Goal: Use online tool/utility: Utilize a website feature to perform a specific function

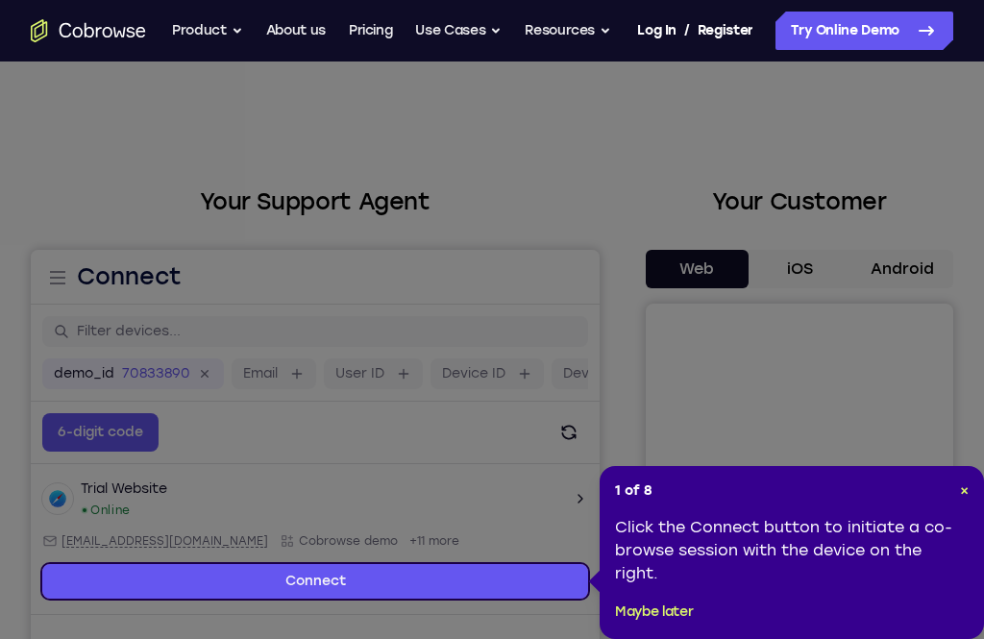
click at [944, 493] on header "1 of 8 ×" at bounding box center [792, 490] width 354 height 19
click at [955, 481] on header "1 of 8 ×" at bounding box center [792, 490] width 354 height 19
click at [960, 489] on span "×" at bounding box center [964, 490] width 9 height 16
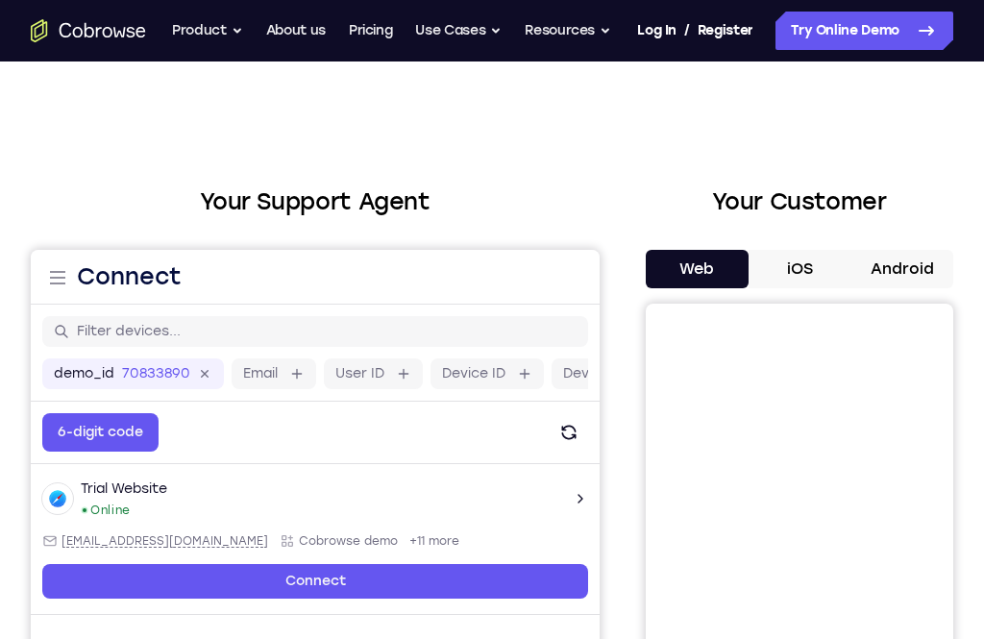
click at [888, 270] on button "Android" at bounding box center [901, 269] width 103 height 38
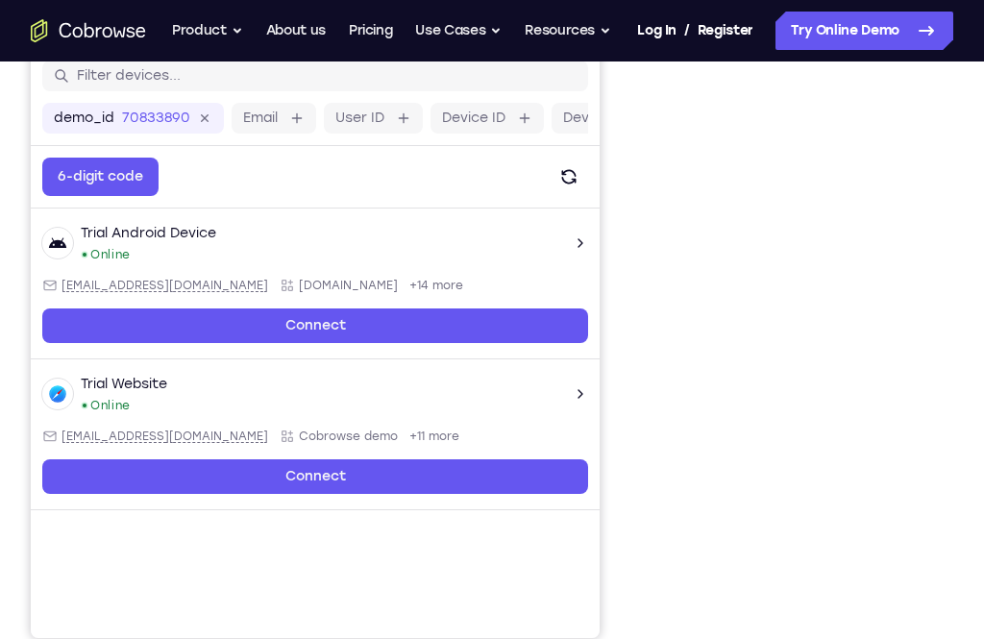
scroll to position [257, 0]
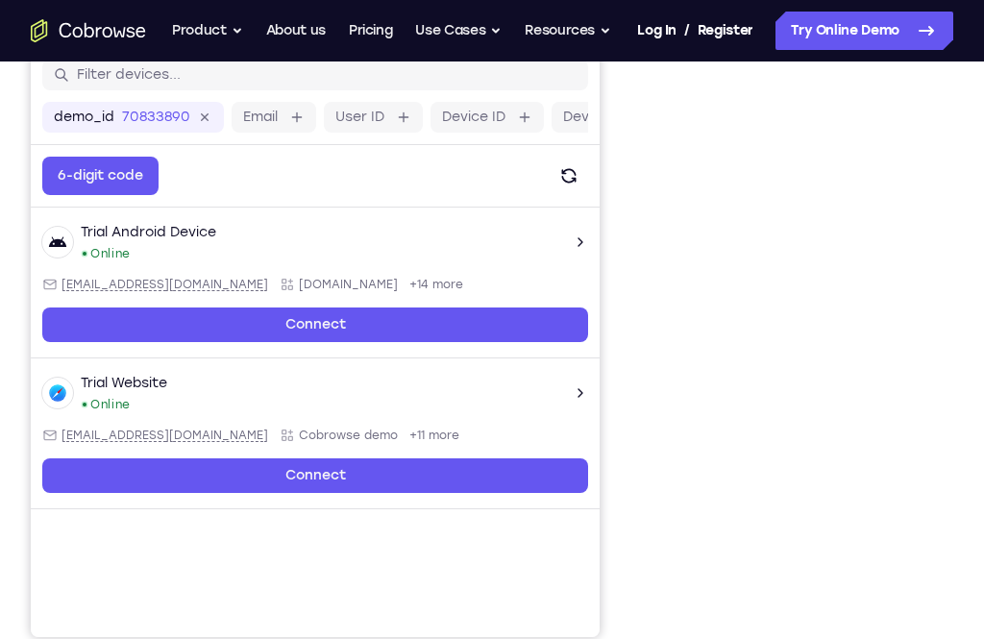
click at [638, 431] on div "Your Support Agent Your Customer Web iOS Android" at bounding box center [492, 283] width 923 height 710
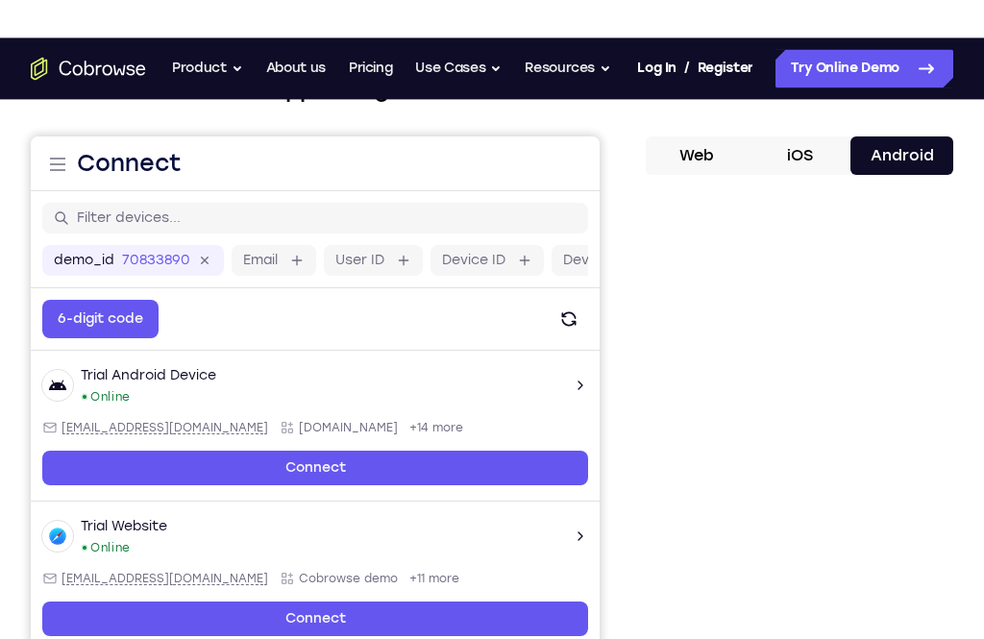
scroll to position [0, 0]
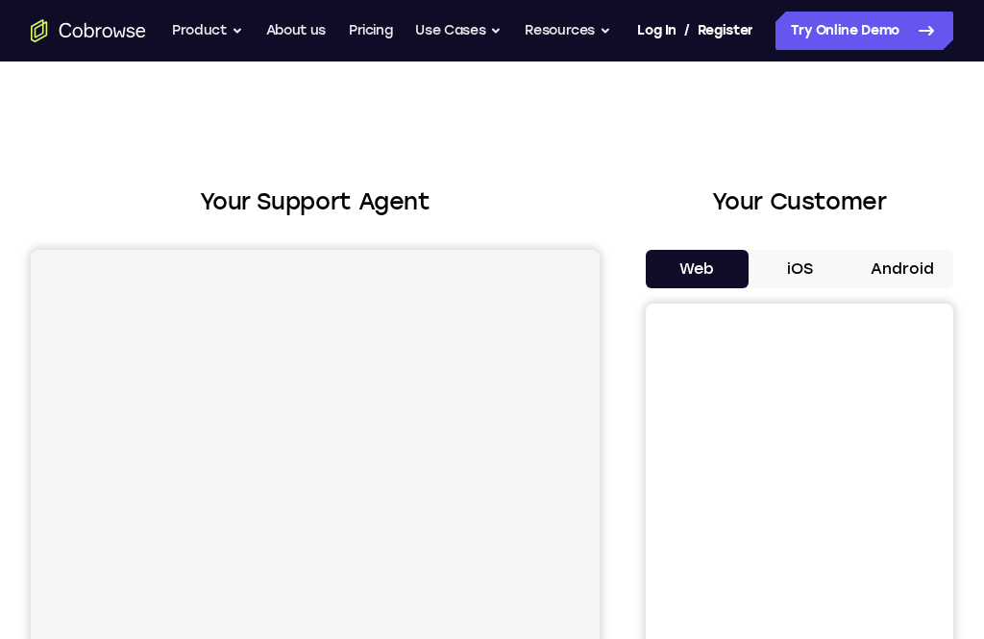
click at [899, 261] on button "Android" at bounding box center [901, 269] width 103 height 38
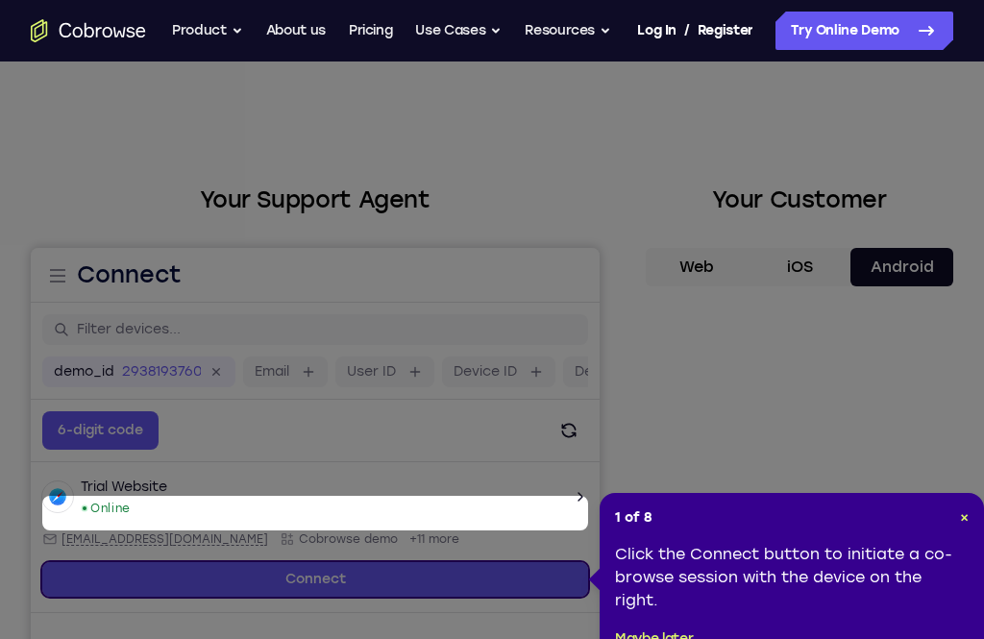
scroll to position [89, 0]
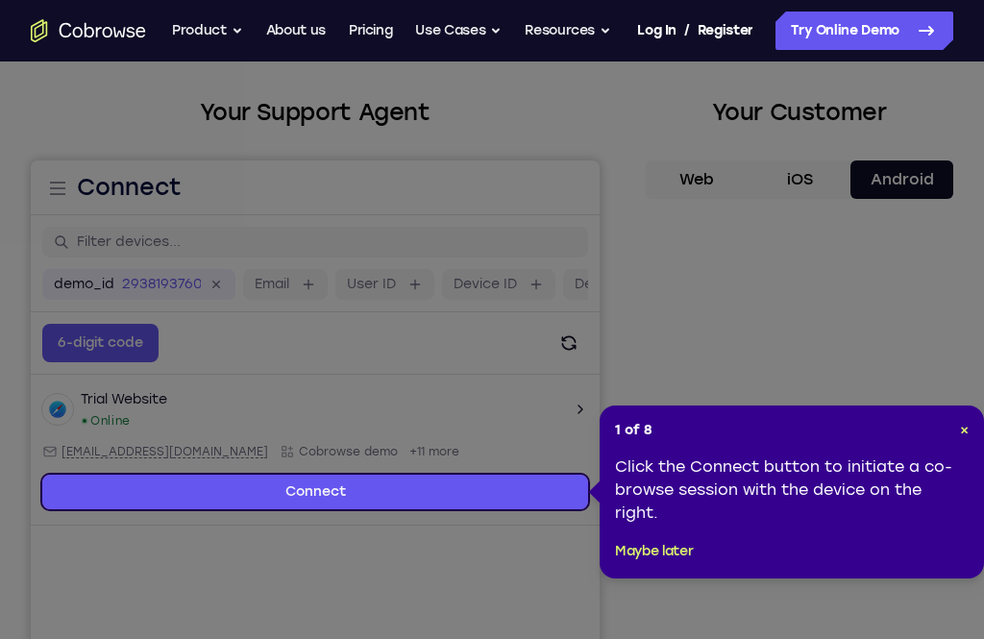
click at [930, 424] on header "1 of 8 ×" at bounding box center [792, 430] width 354 height 19
click at [953, 424] on header "1 of 8 ×" at bounding box center [792, 430] width 354 height 19
click at [951, 434] on header "1 of 8 ×" at bounding box center [792, 430] width 354 height 19
click at [961, 434] on span "×" at bounding box center [964, 430] width 9 height 16
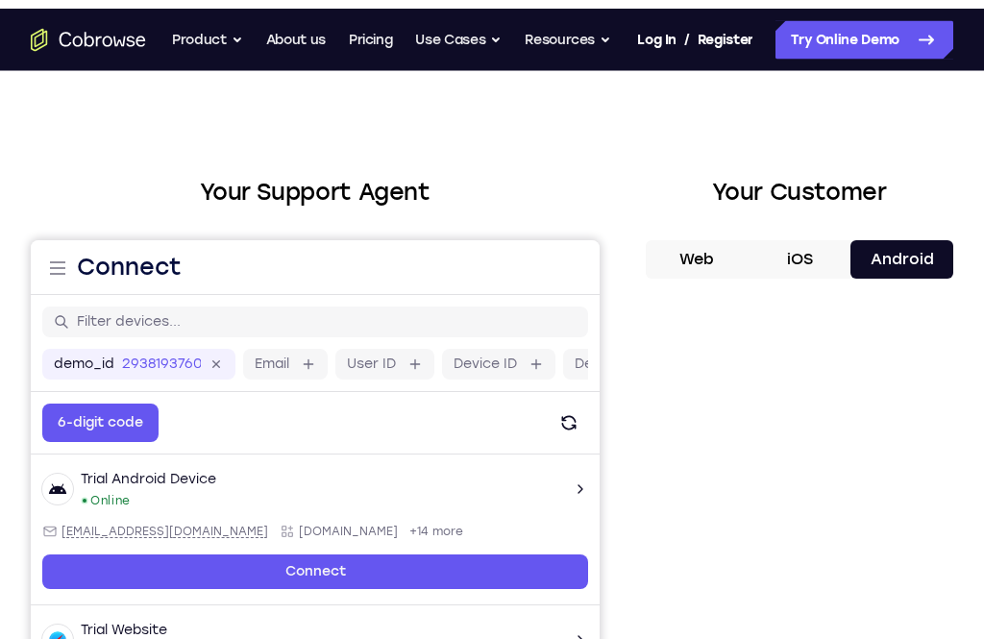
scroll to position [0, 0]
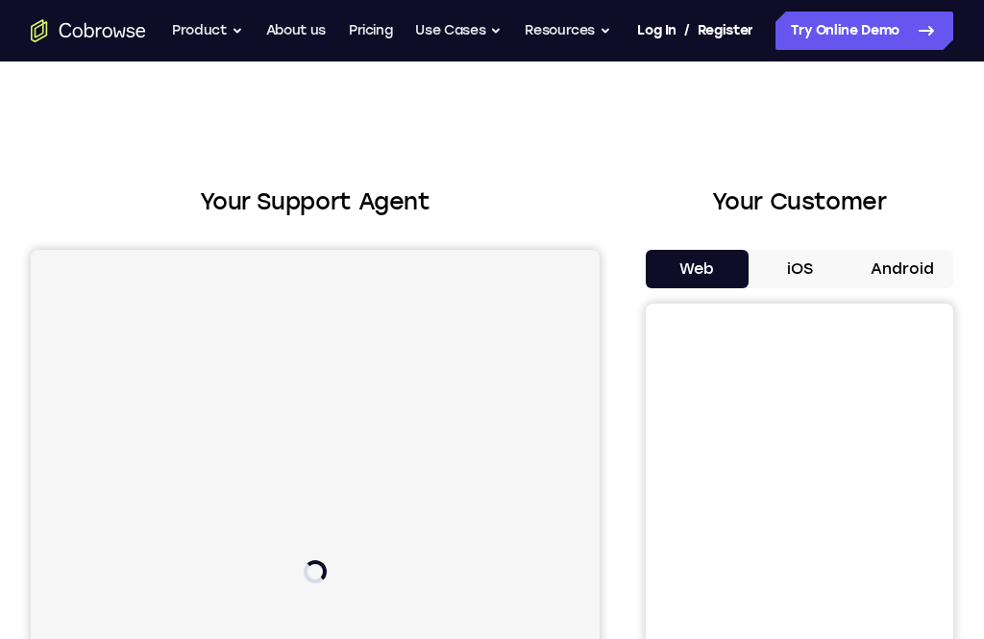
click at [896, 264] on button "Android" at bounding box center [901, 269] width 103 height 38
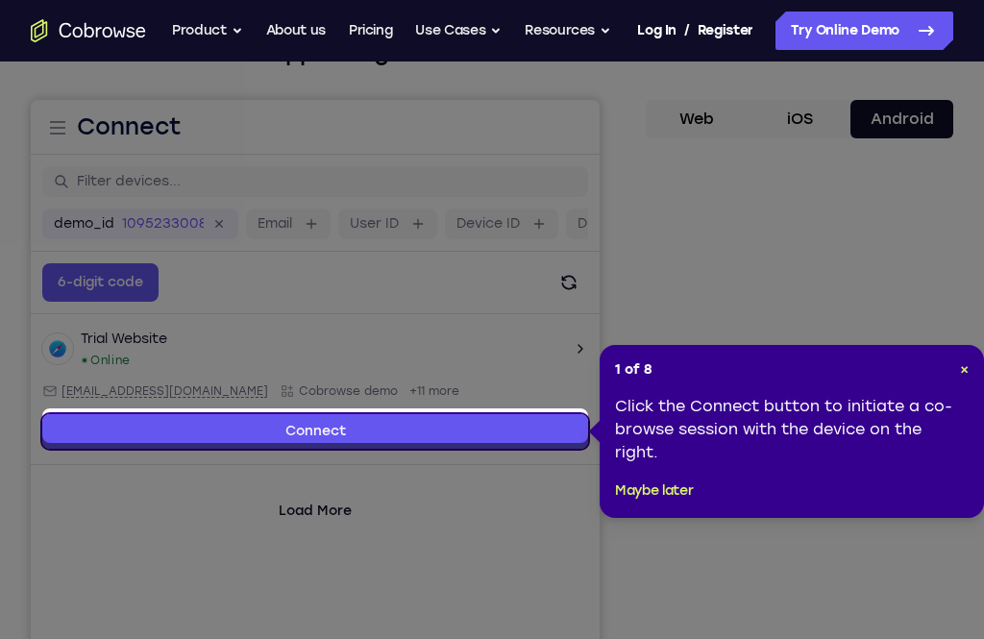
scroll to position [161, 0]
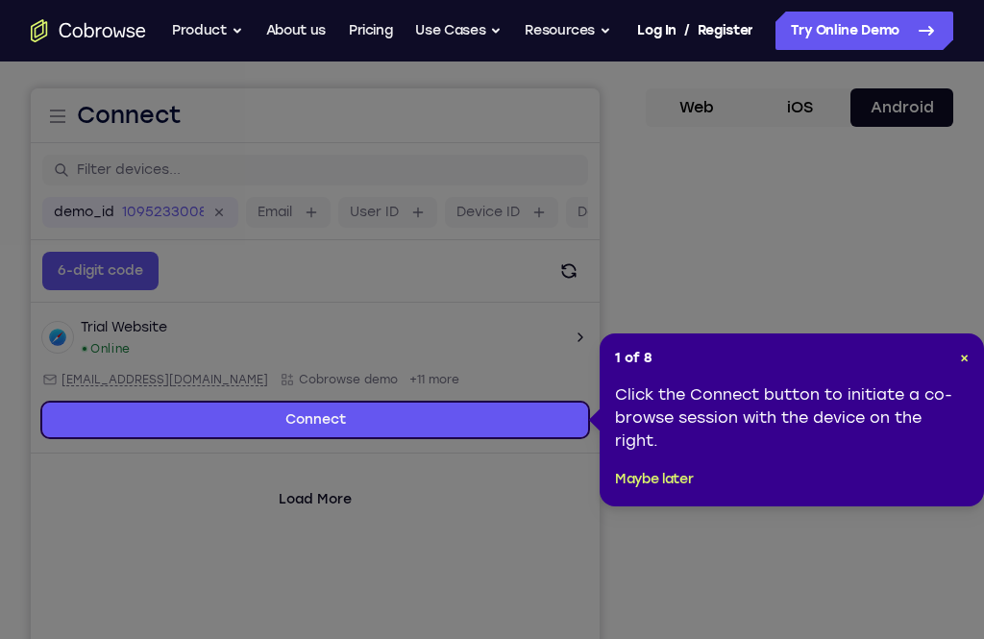
click at [954, 347] on div "1 of 8 × Click the Connect button to initiate a co-browse session with the devi…" at bounding box center [792, 419] width 384 height 173
click at [953, 361] on header "1 of 8 ×" at bounding box center [792, 358] width 354 height 19
click at [946, 362] on header "1 of 8 ×" at bounding box center [792, 358] width 354 height 19
click at [962, 350] on span "×" at bounding box center [964, 358] width 9 height 16
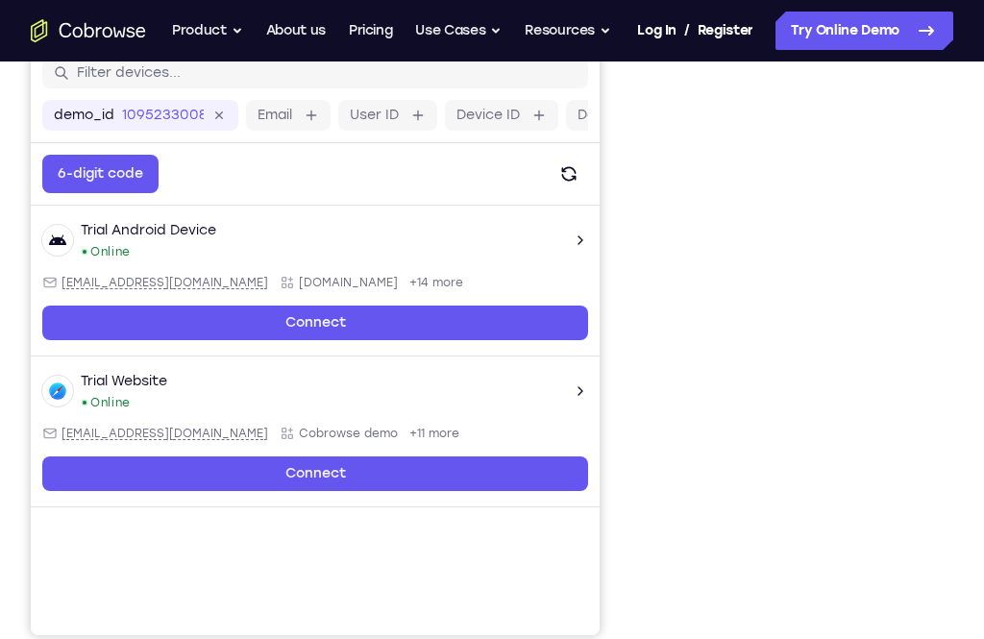
scroll to position [259, 0]
